Goal: Transaction & Acquisition: Download file/media

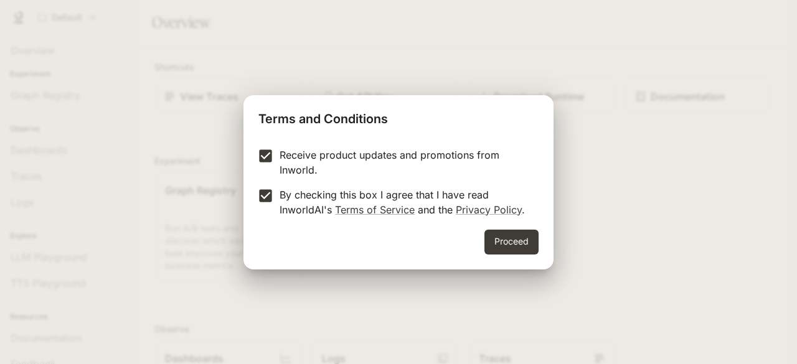
click at [546, 244] on div "Proceed" at bounding box center [398, 250] width 310 height 40
click at [510, 248] on button "Proceed" at bounding box center [511, 242] width 54 height 25
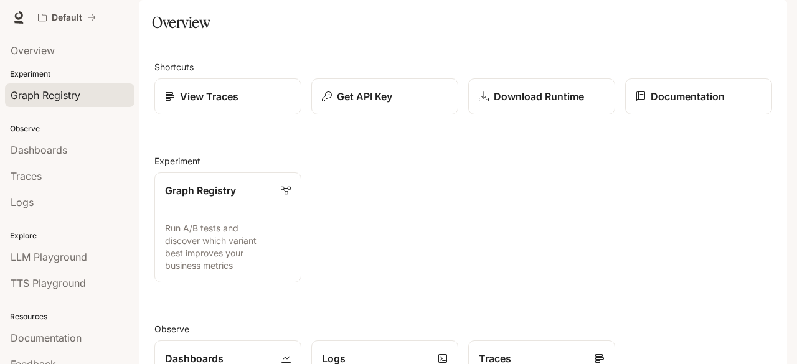
click at [32, 101] on span "Graph Registry" at bounding box center [46, 95] width 70 height 15
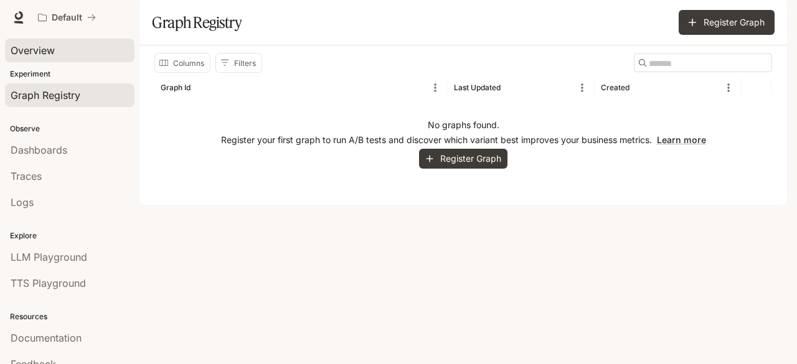
click at [38, 52] on span "Overview" at bounding box center [33, 50] width 44 height 15
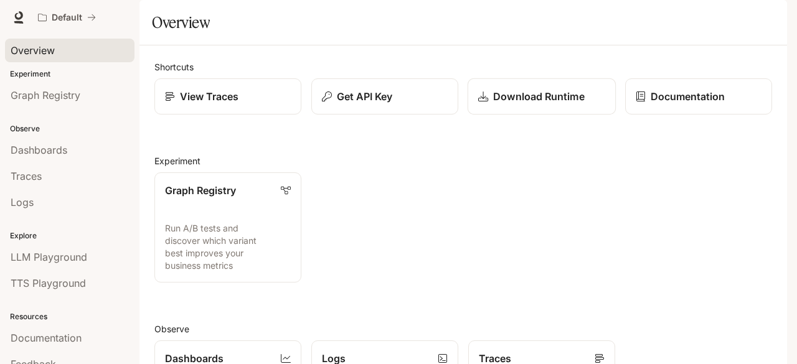
click at [515, 104] on p "Download Runtime" at bounding box center [538, 96] width 91 height 15
